Goal: Transaction & Acquisition: Purchase product/service

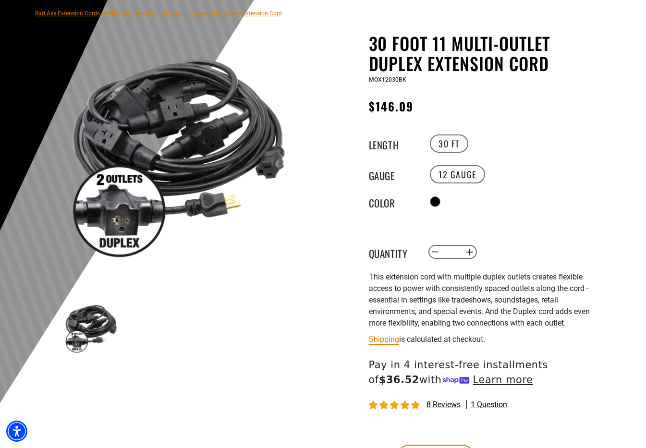
click at [522, 264] on div "30 Foot 11 Multi-Outlet Duplex Extension Cord 30 Foot 11 Multi-Outlet Duplex Ex…" at bounding box center [486, 267] width 235 height 469
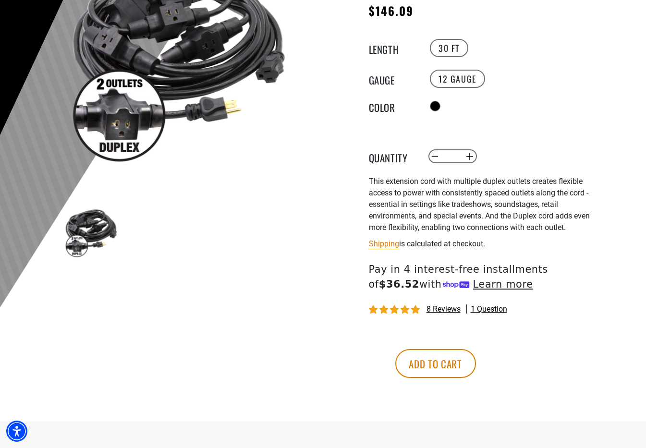
click at [522, 264] on span "Pay in 4 interest-free installments of $36.52 with" at bounding box center [458, 277] width 179 height 26
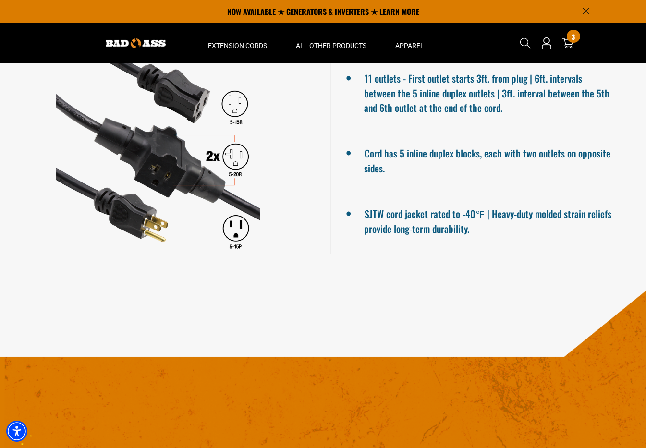
scroll to position [630, 0]
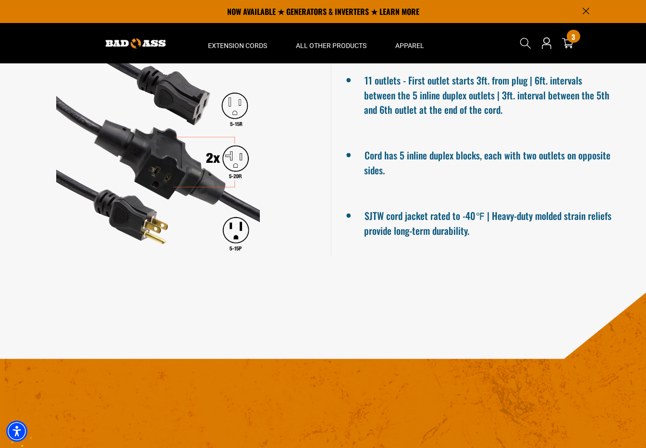
click at [522, 264] on section "Features Details & Specs 11 outlets - First outlet starts 3ft. from plug | 6ft.…" at bounding box center [323, 122] width 646 height 330
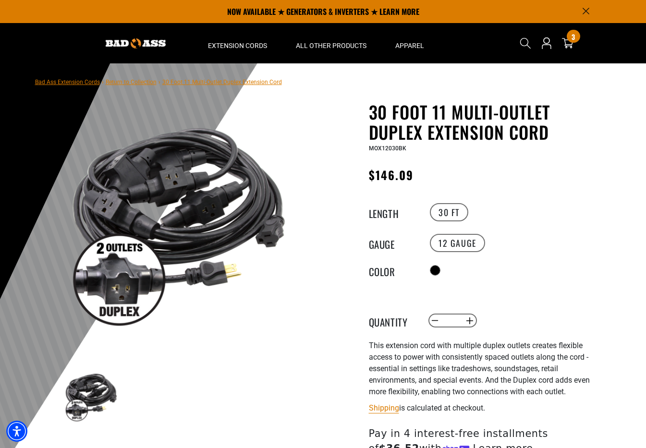
scroll to position [0, 0]
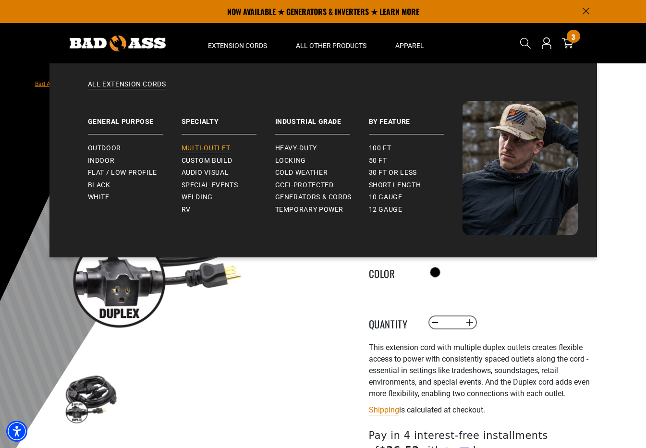
click at [211, 148] on span "Multi-Outlet" at bounding box center [205, 148] width 49 height 9
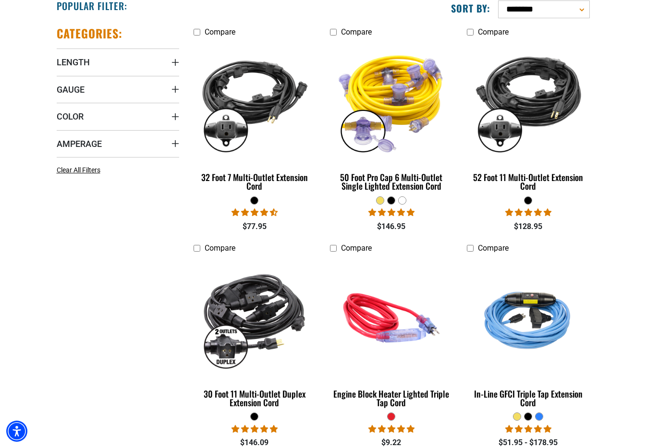
scroll to position [256, 0]
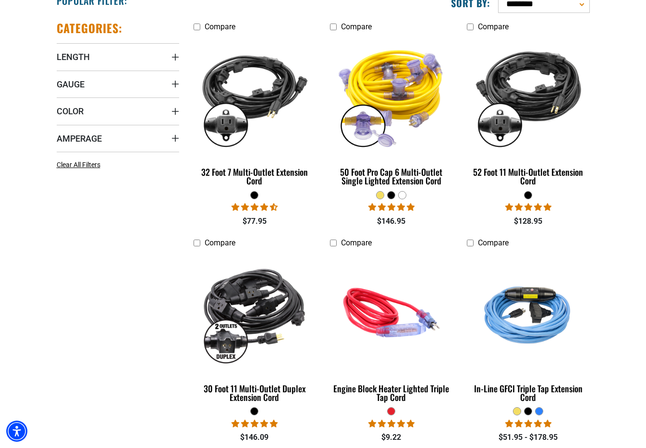
click at [285, 192] on fieldset at bounding box center [254, 195] width 122 height 9
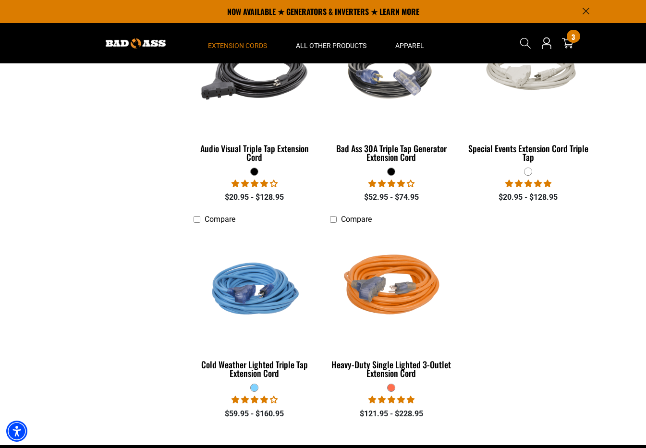
scroll to position [711, 0]
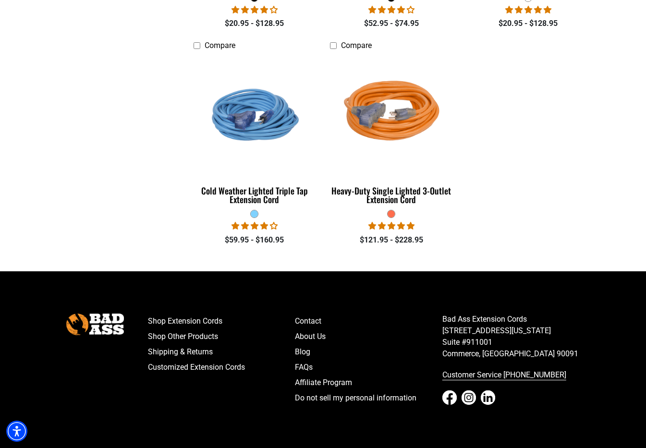
scroll to position [885, 0]
